Goal: Transaction & Acquisition: Purchase product/service

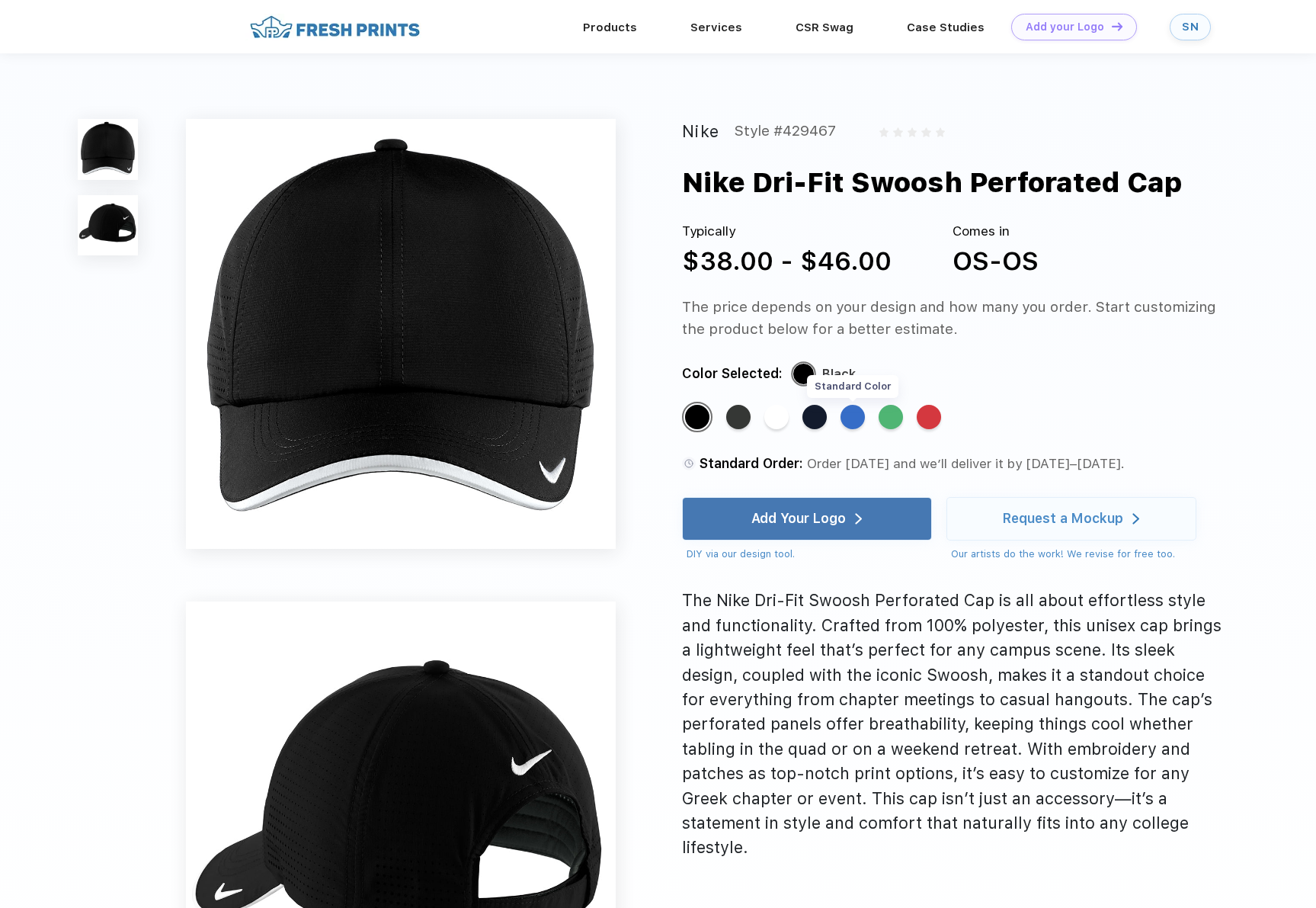
click at [853, 419] on div "Standard Color" at bounding box center [852, 417] width 24 height 24
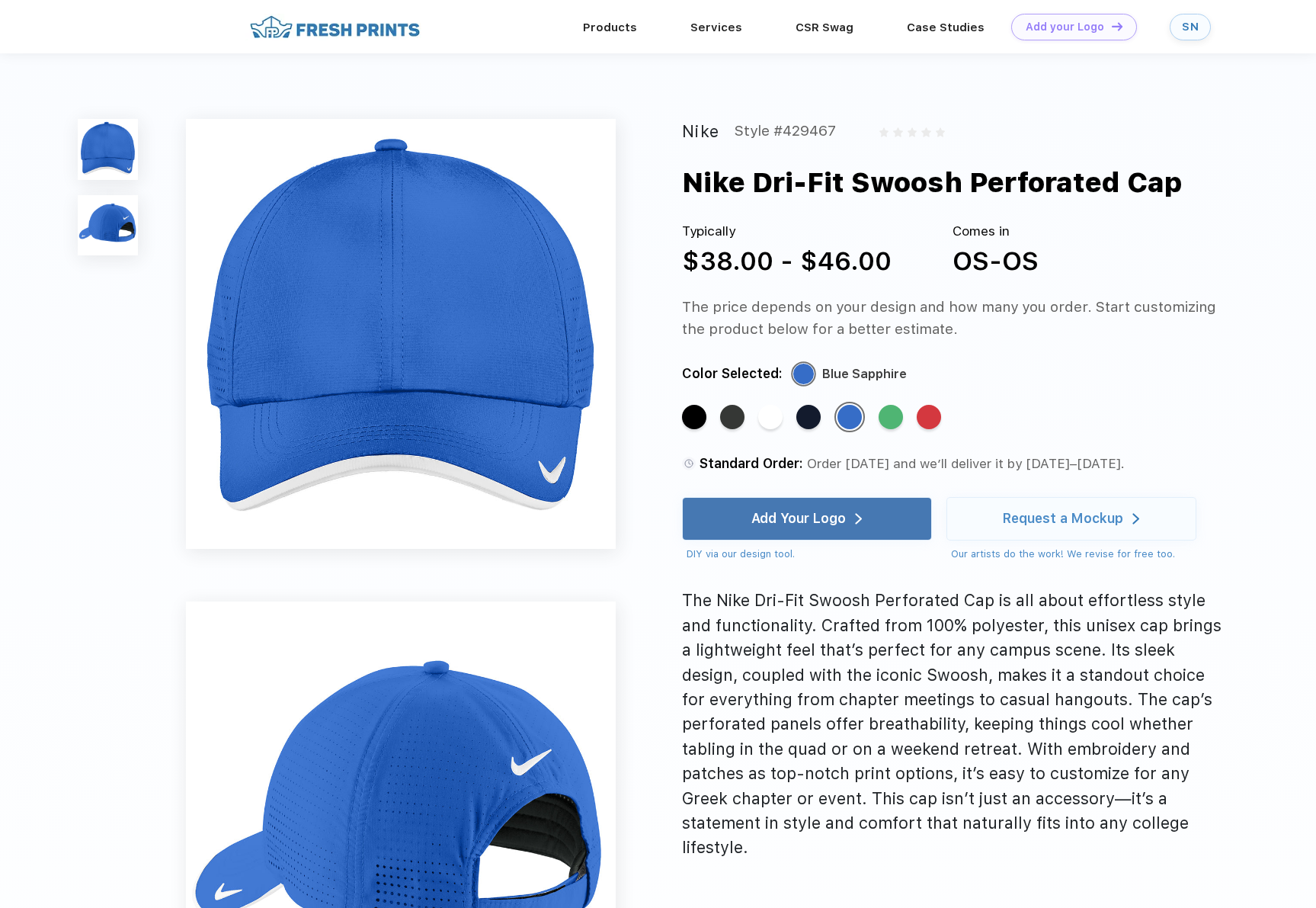
click at [942, 429] on div "Standard Color Standard Color Standard Color Standard Color Standard Color Stan…" at bounding box center [936, 423] width 510 height 44
click at [942, 428] on div "Standard Color Standard Color Standard Color Standard Color Standard Color Stan…" at bounding box center [936, 423] width 510 height 44
click at [940, 428] on div "Standard Color" at bounding box center [928, 417] width 24 height 24
click at [771, 422] on div "Standard Color" at bounding box center [770, 417] width 24 height 24
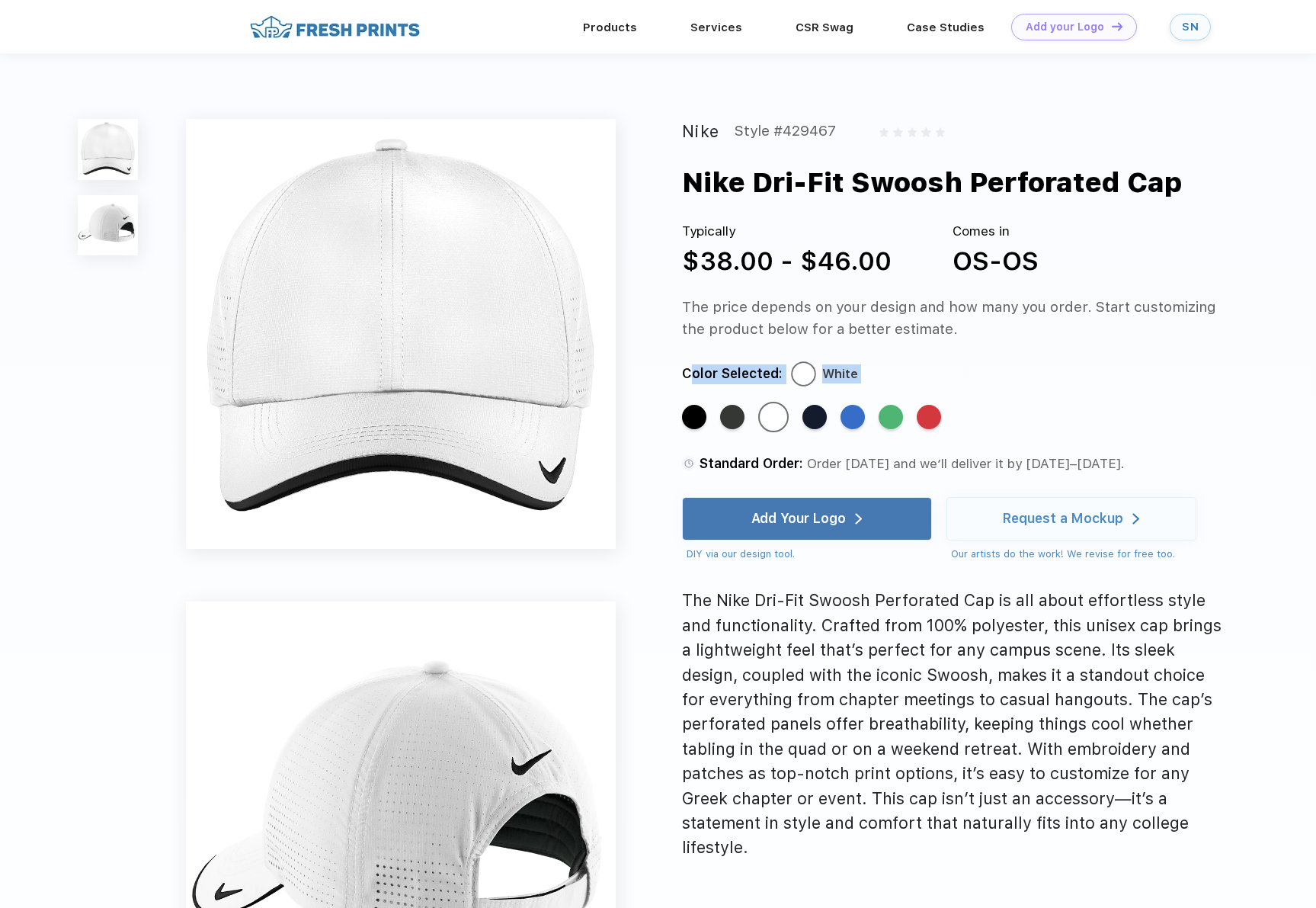
drag, startPoint x: 733, startPoint y: 413, endPoint x: 782, endPoint y: 320, distance: 105.1
click at [782, 320] on div "Nike Style #429467 Nike Dri-Fit Swoosh Perforated Cap Typically $38.00 - $46.00…" at bounding box center [951, 489] width 540 height 740
